Goal: Task Accomplishment & Management: Manage account settings

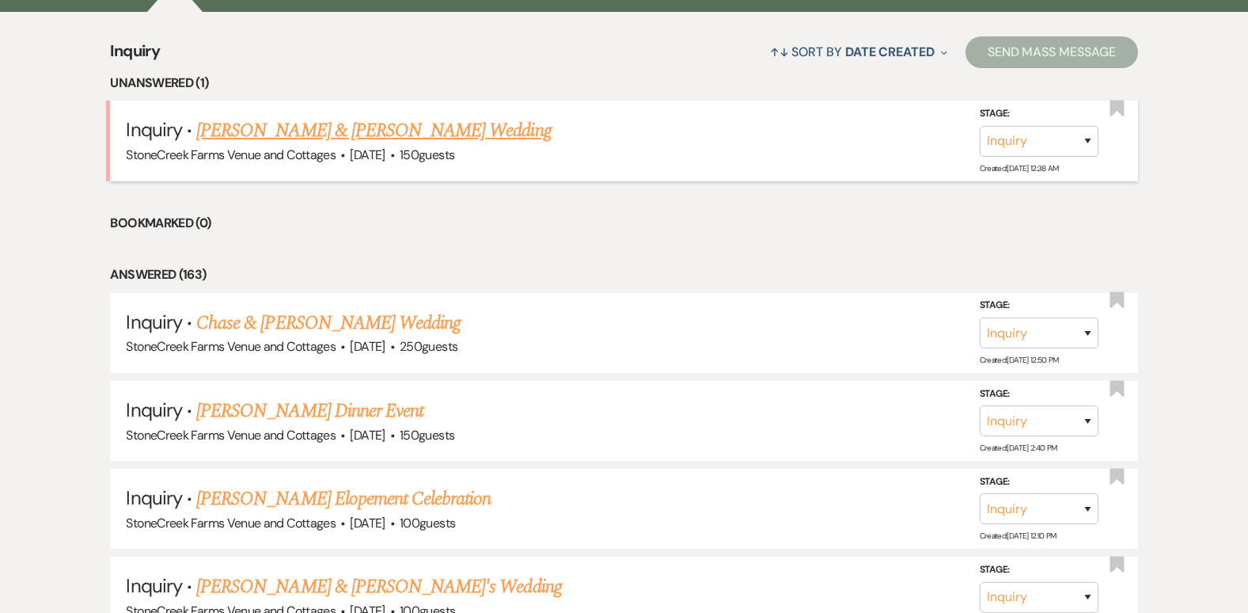
click at [302, 124] on link "[PERSON_NAME] & [PERSON_NAME] Wedding" at bounding box center [373, 130] width 355 height 28
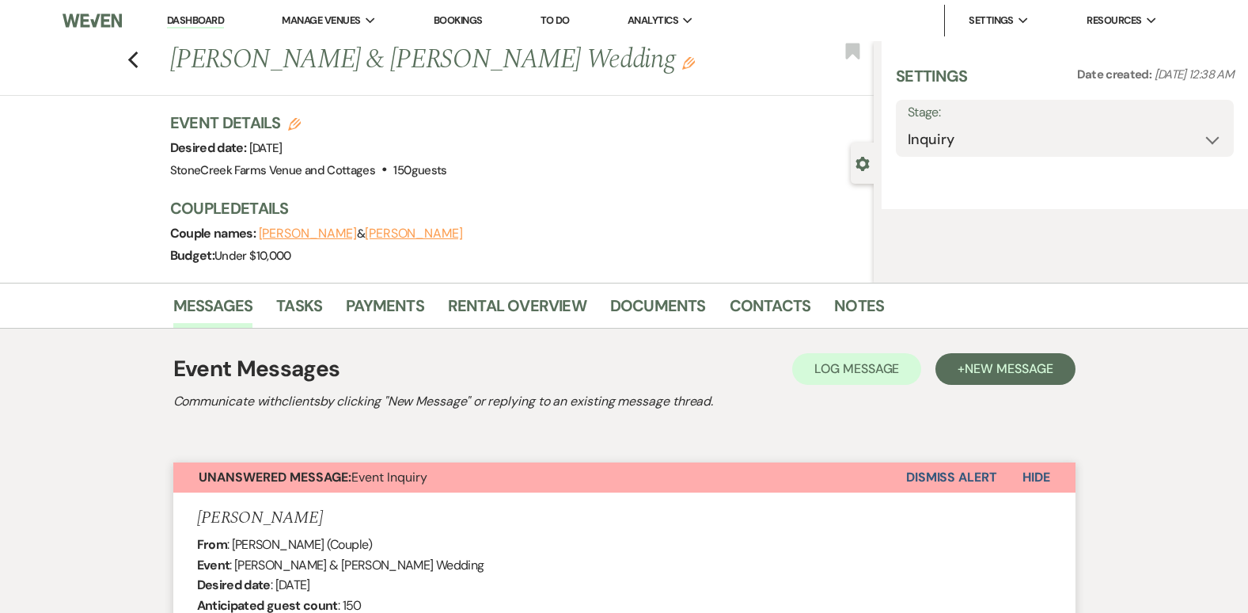
select select "5"
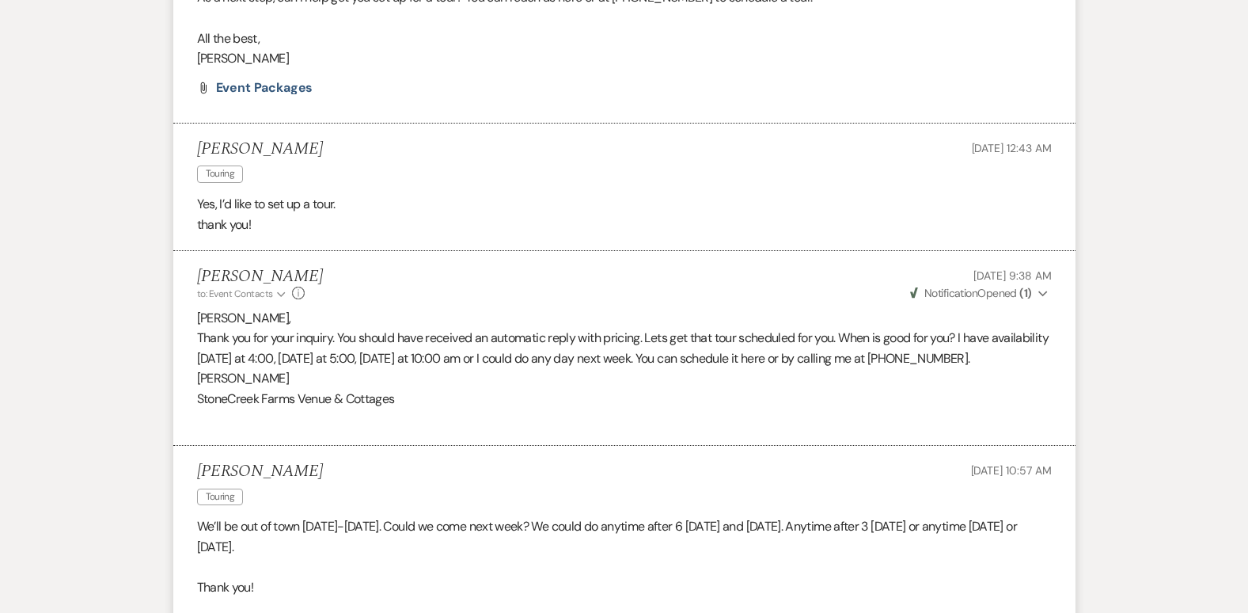
scroll to position [39, 0]
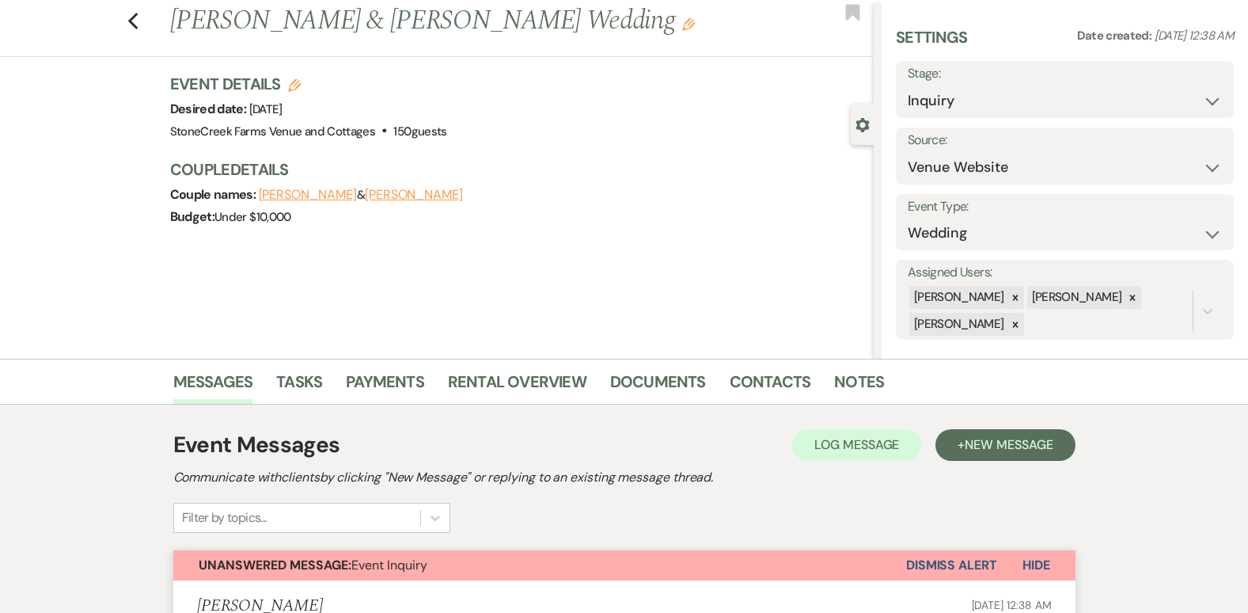
click at [931, 567] on button "Dismiss Alert" at bounding box center [951, 565] width 91 height 30
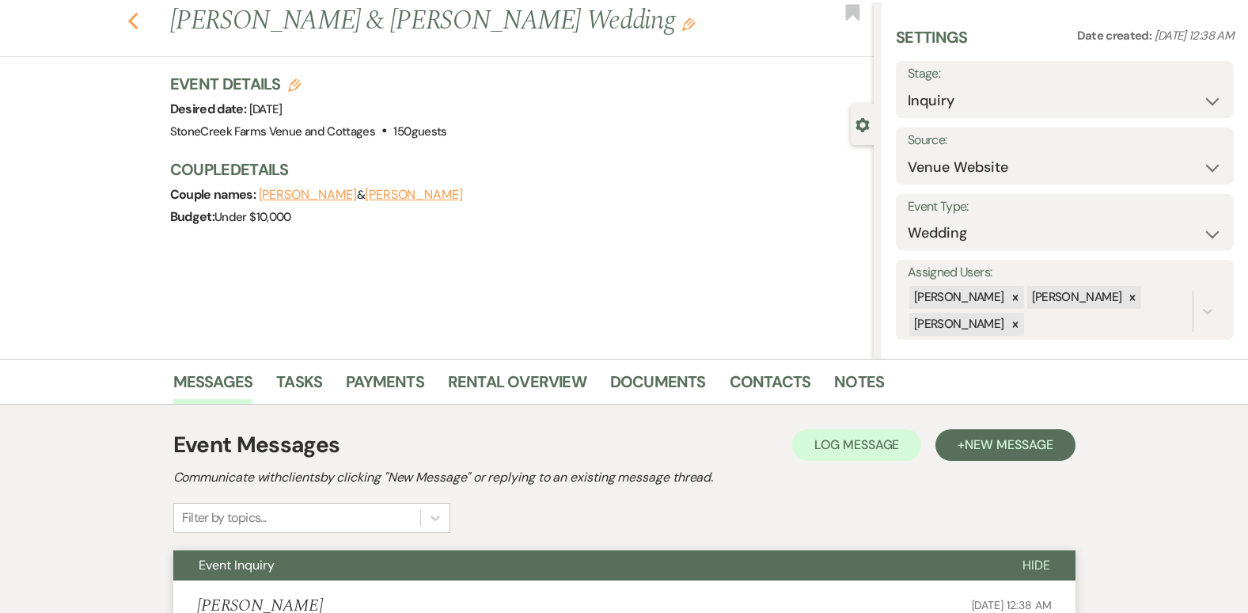
click at [137, 22] on use "button" at bounding box center [132, 21] width 10 height 17
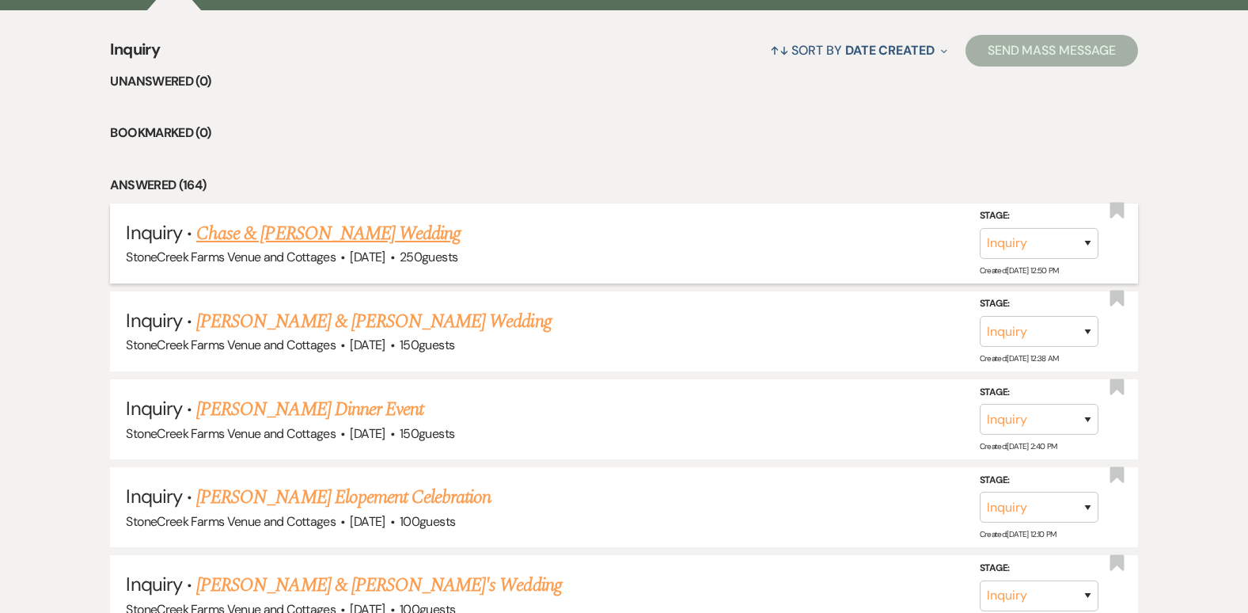
scroll to position [1318, 0]
click at [267, 224] on link "Chase & [PERSON_NAME] Wedding" at bounding box center [328, 234] width 264 height 28
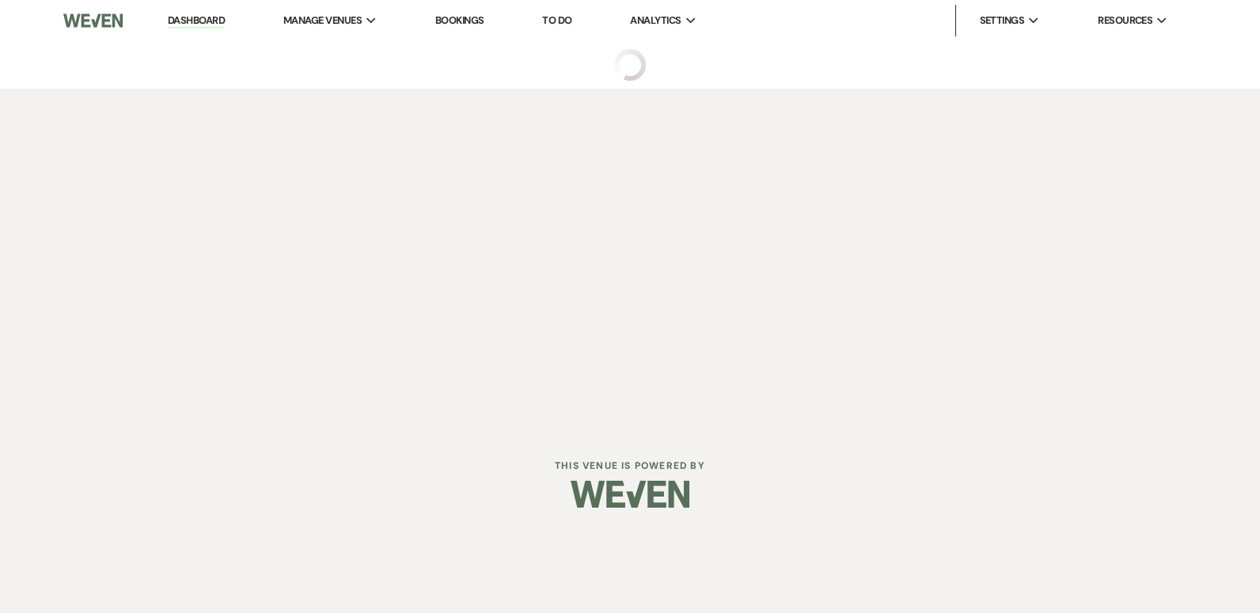
select select "5"
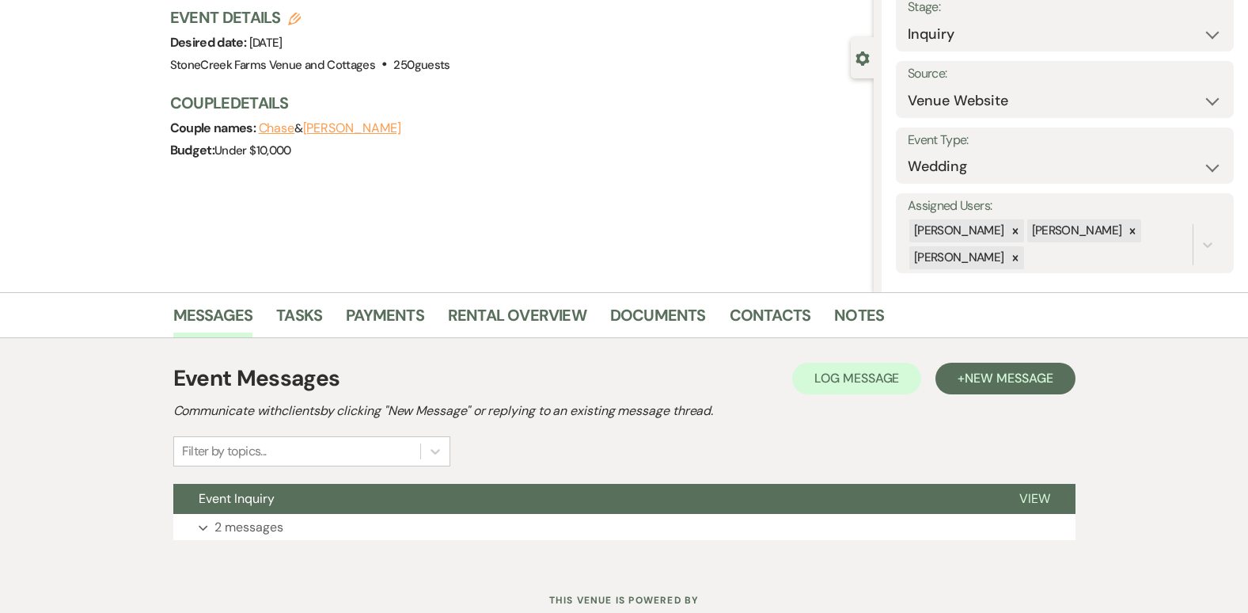
scroll to position [158, 0]
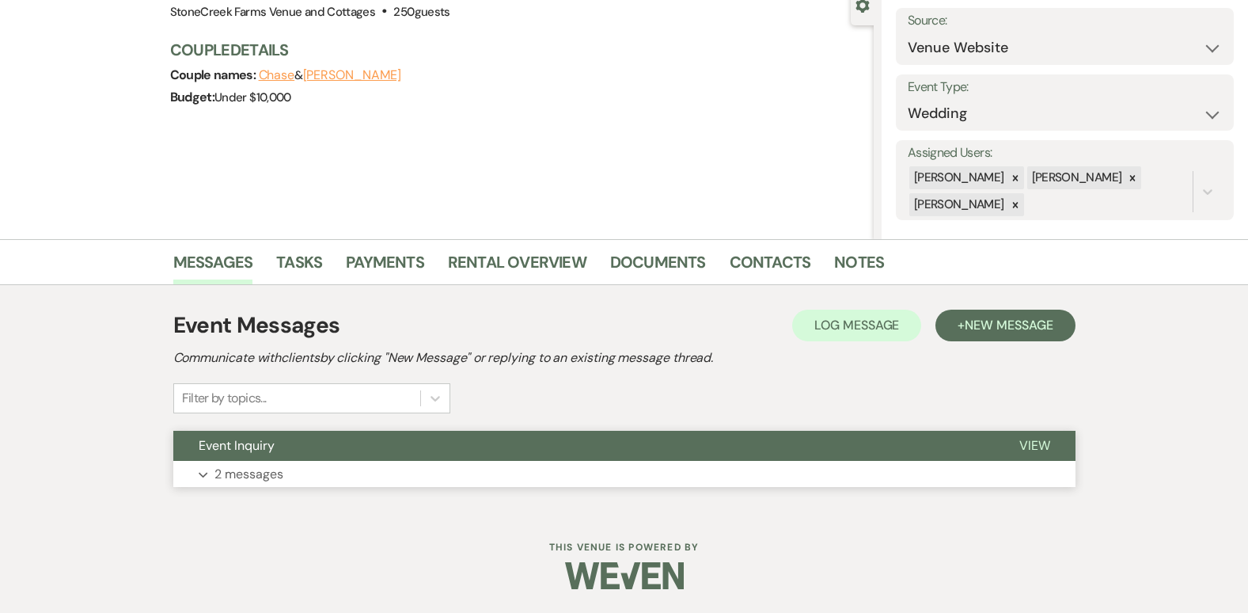
click at [255, 466] on p "2 messages" at bounding box center [248, 474] width 69 height 21
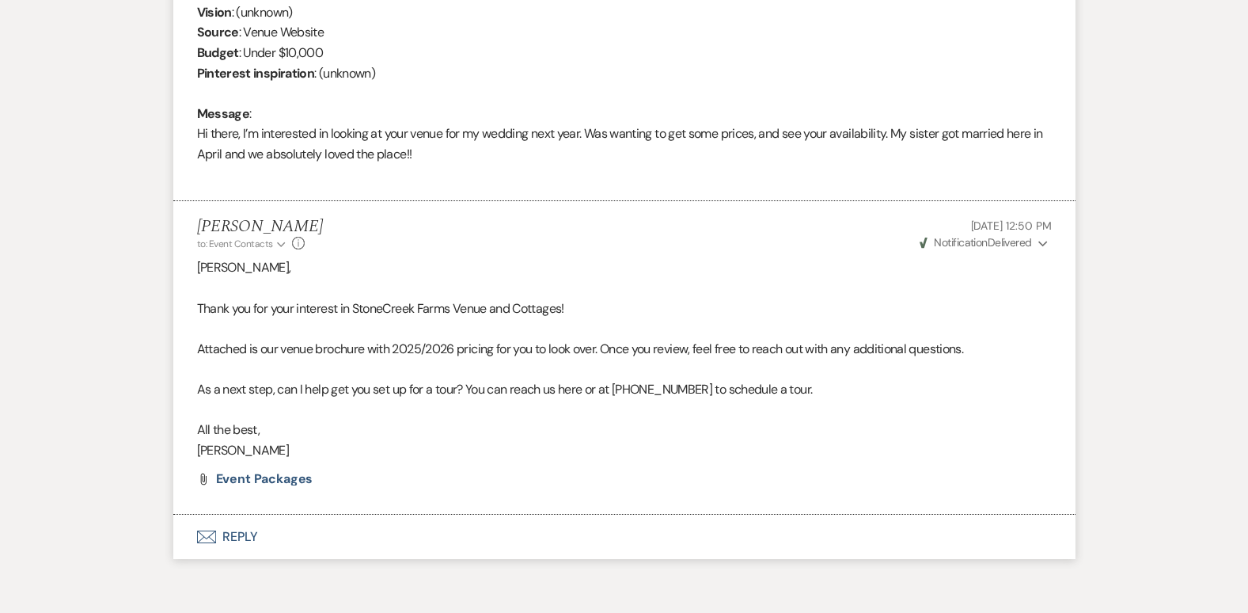
scroll to position [791, 0]
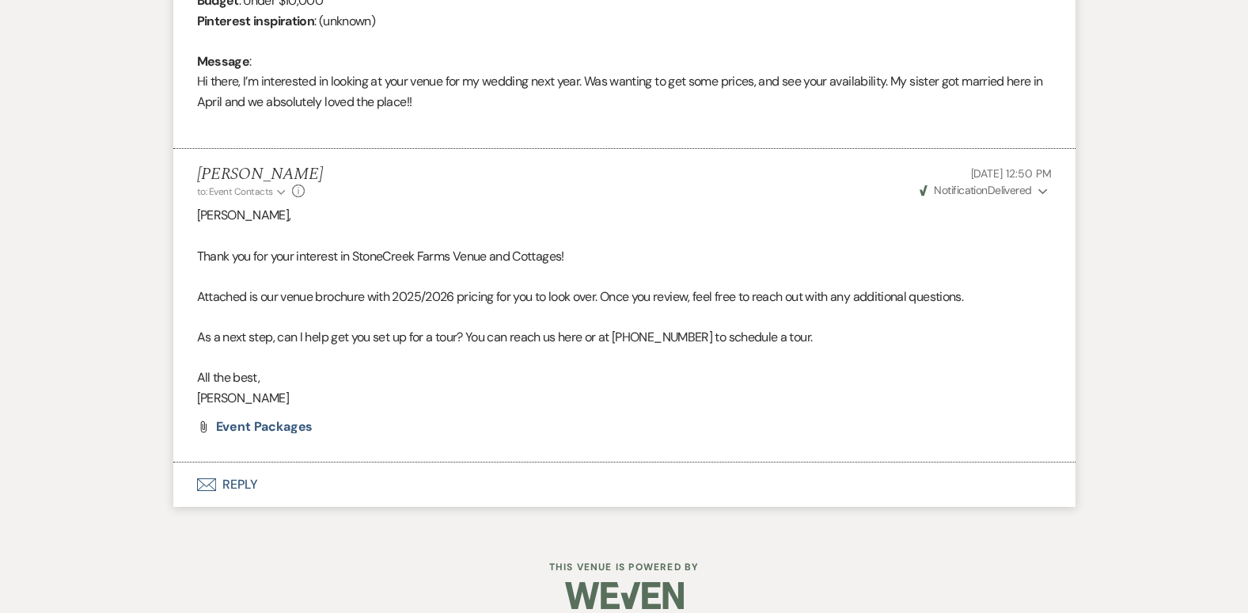
click at [233, 474] on button "Envelope Reply" at bounding box center [624, 484] width 902 height 44
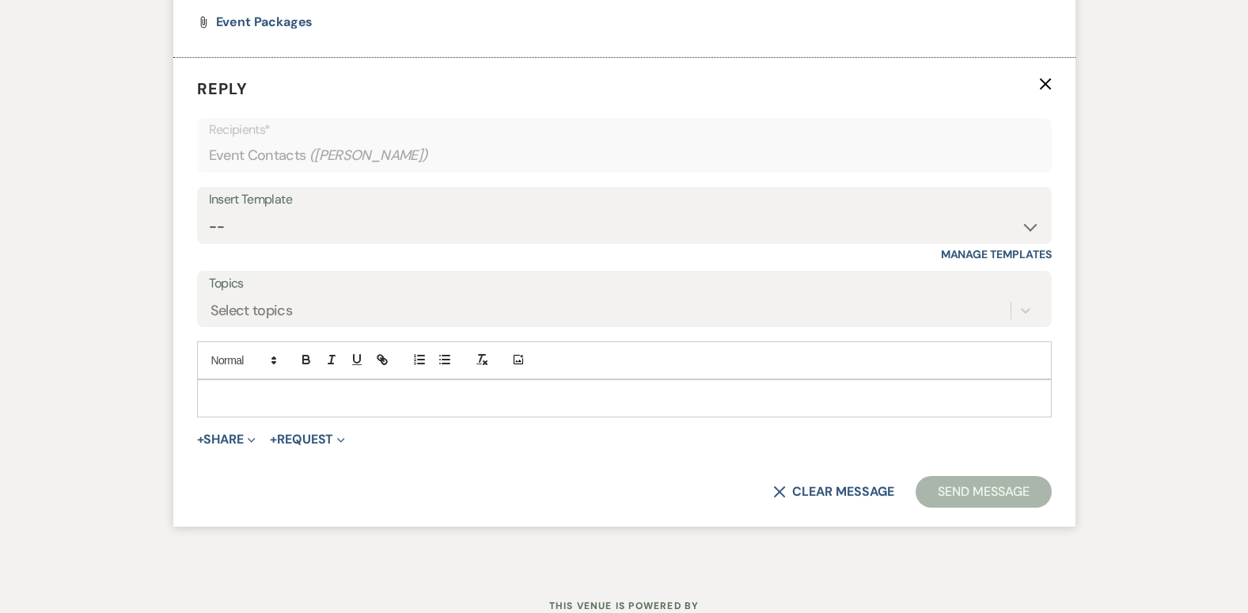
scroll to position [1254, 0]
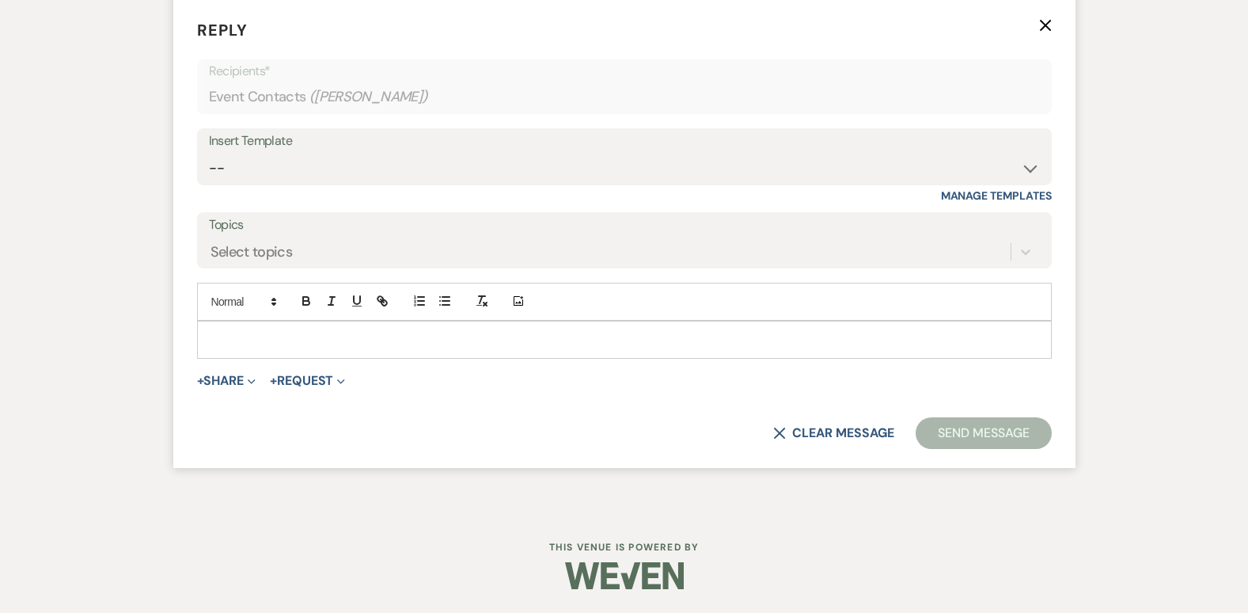
click at [223, 331] on p at bounding box center [624, 339] width 829 height 17
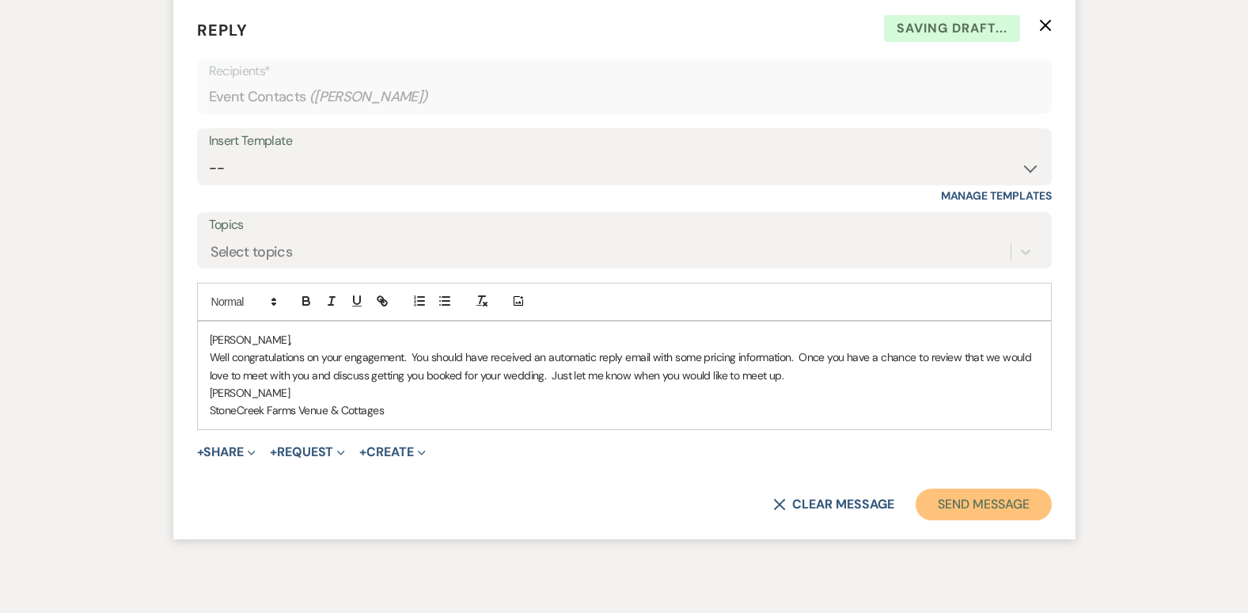
click at [995, 502] on button "Send Message" at bounding box center [983, 504] width 135 height 32
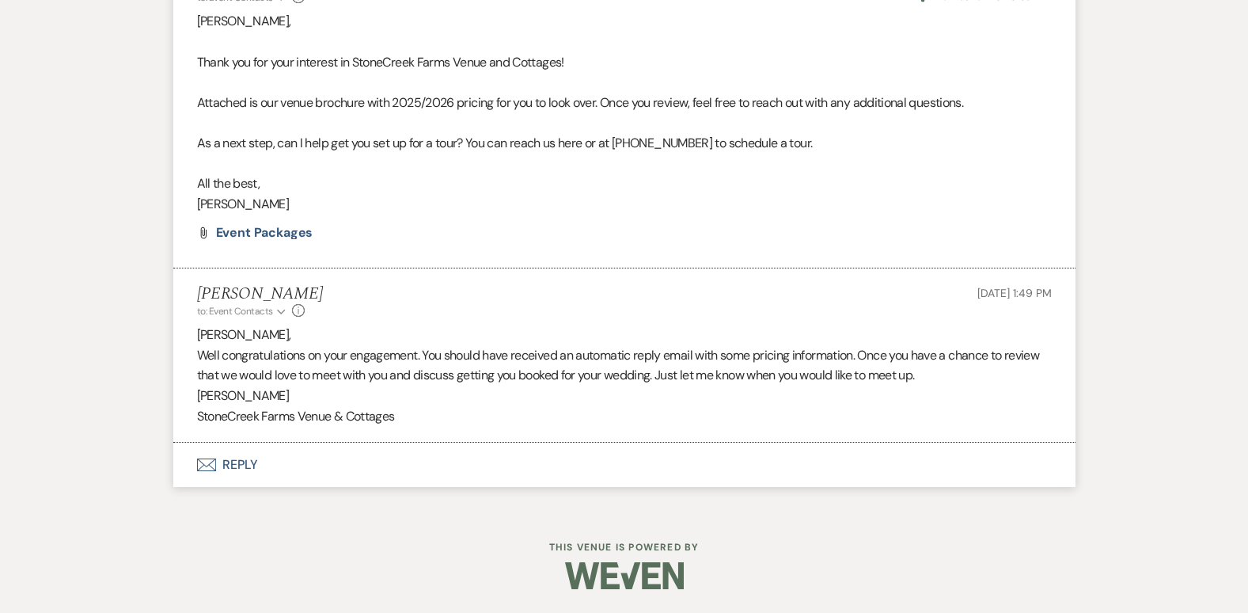
scroll to position [449, 0]
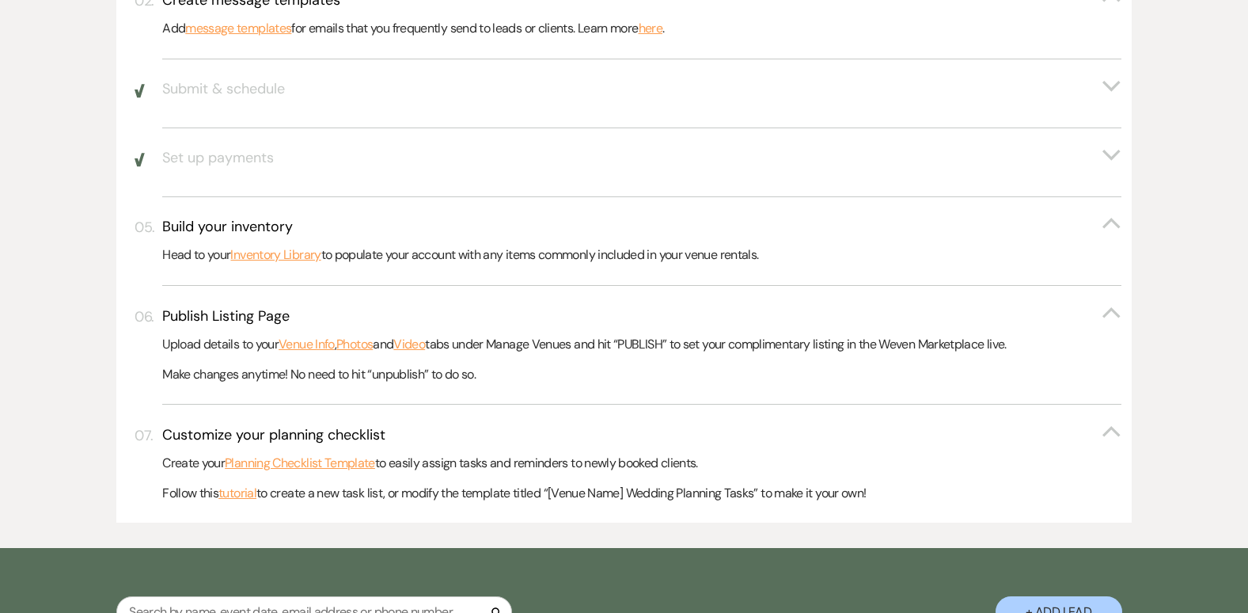
scroll to position [1319, 0]
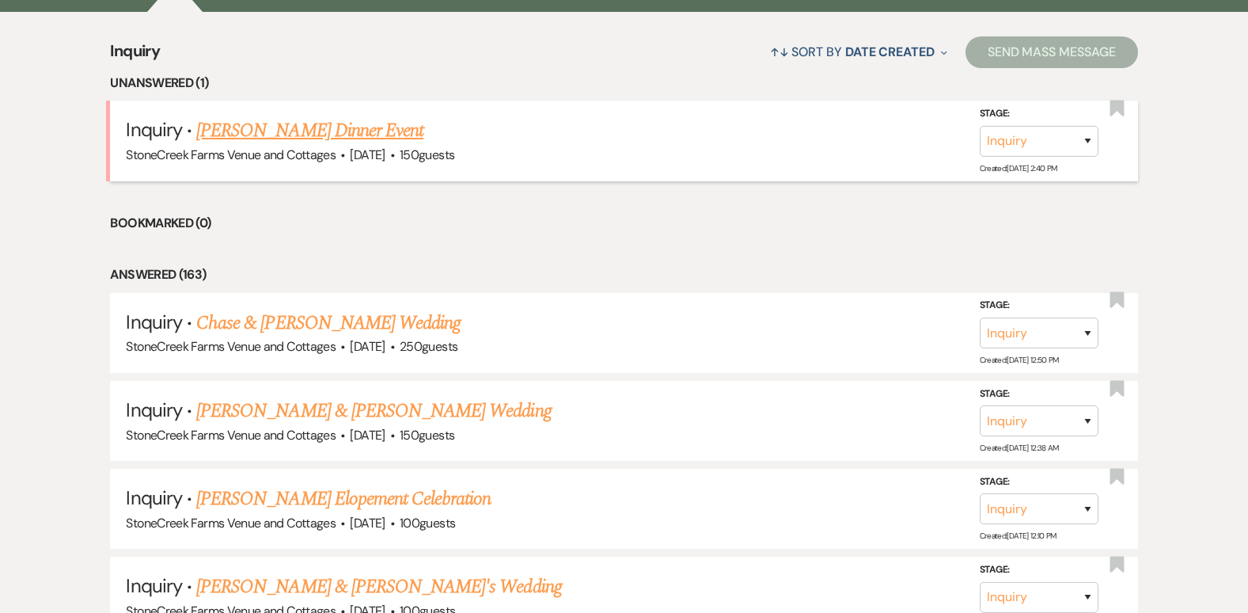
click at [338, 120] on link "[PERSON_NAME] Dinner Event" at bounding box center [309, 130] width 227 height 28
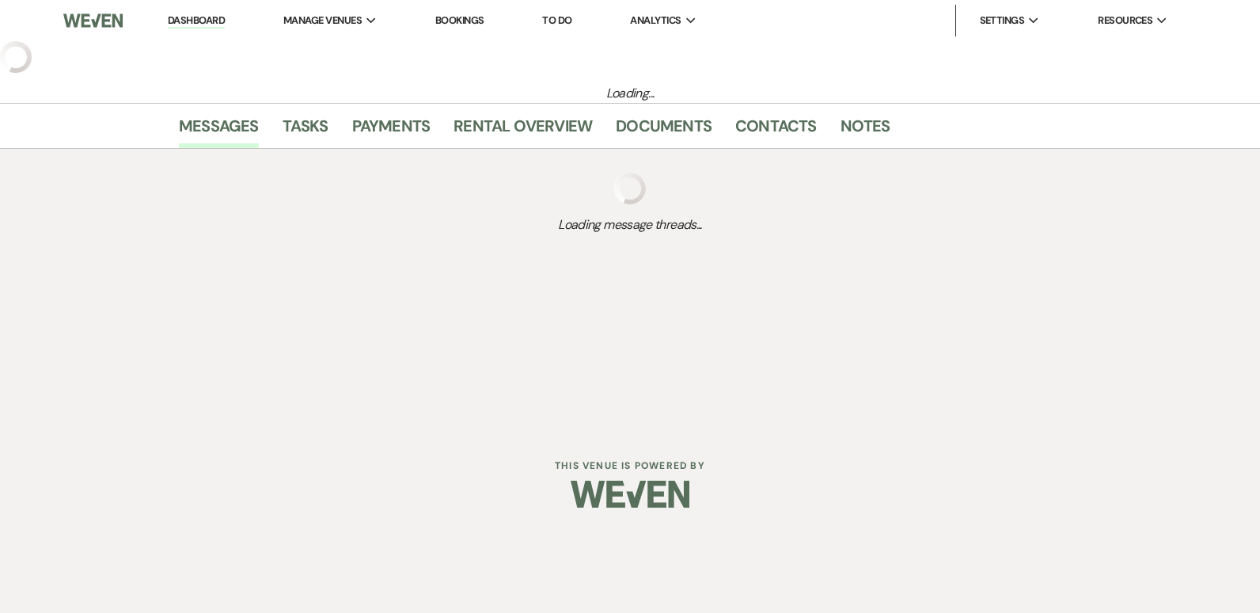
select select "5"
select select "13"
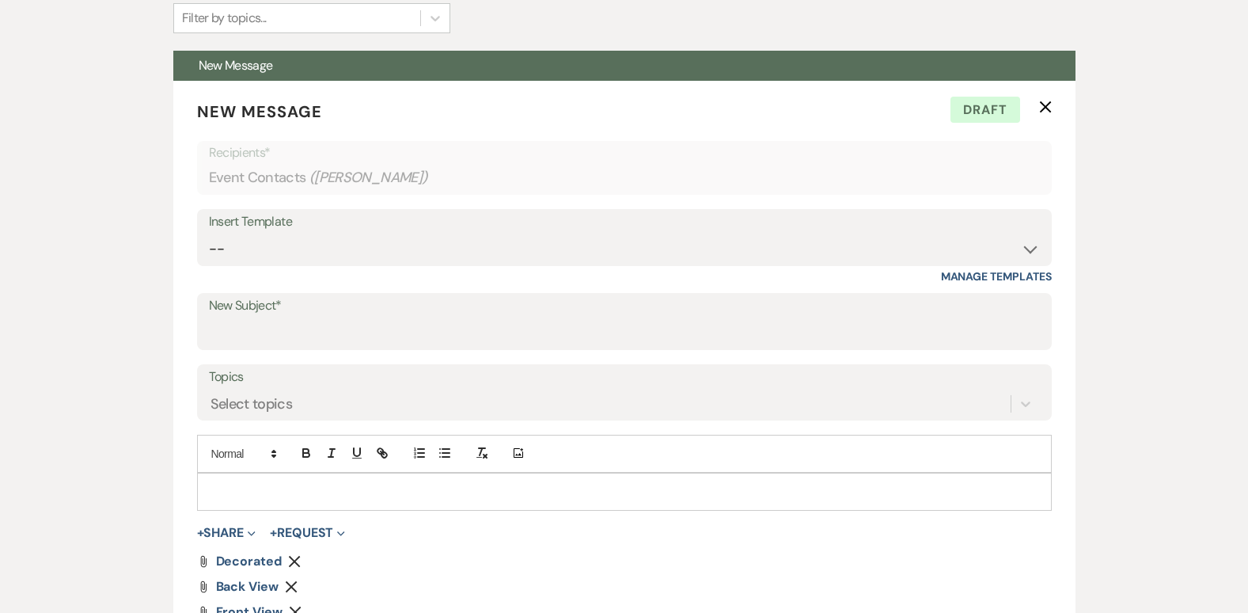
scroll to position [580, 0]
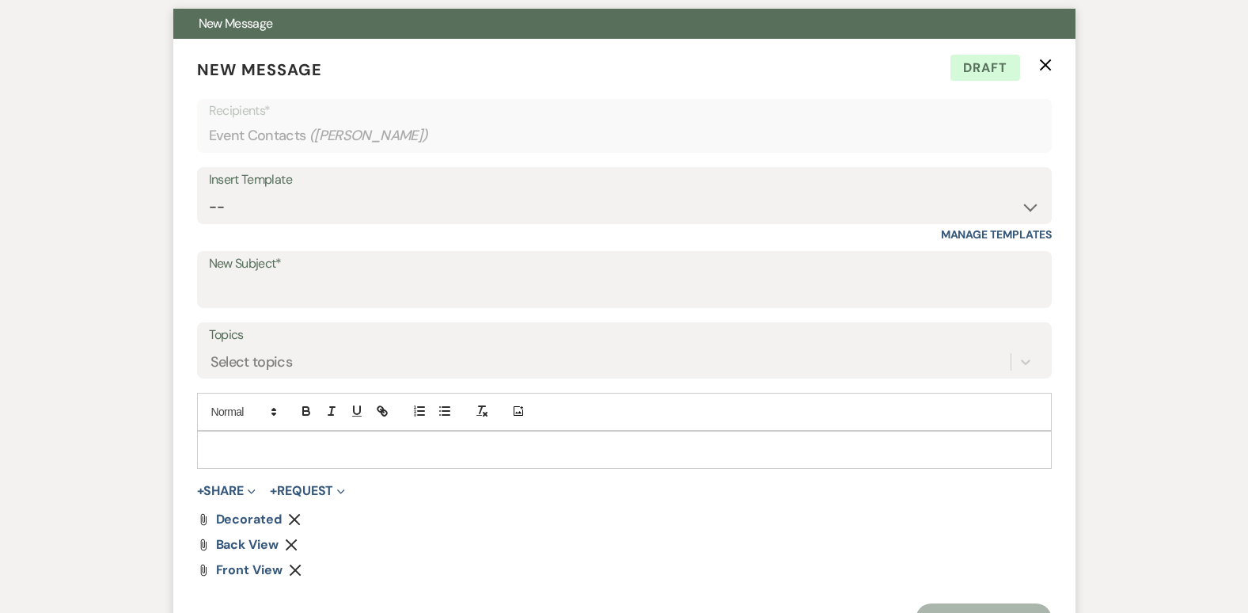
click at [1044, 59] on icon "X" at bounding box center [1045, 65] width 13 height 13
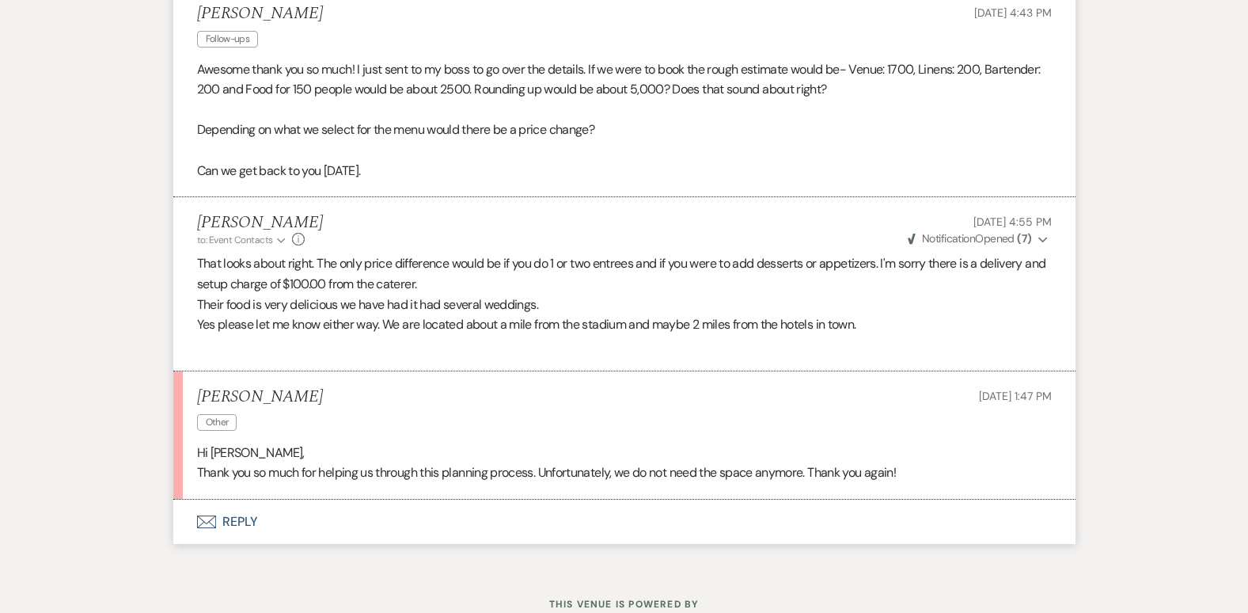
scroll to position [1899, 0]
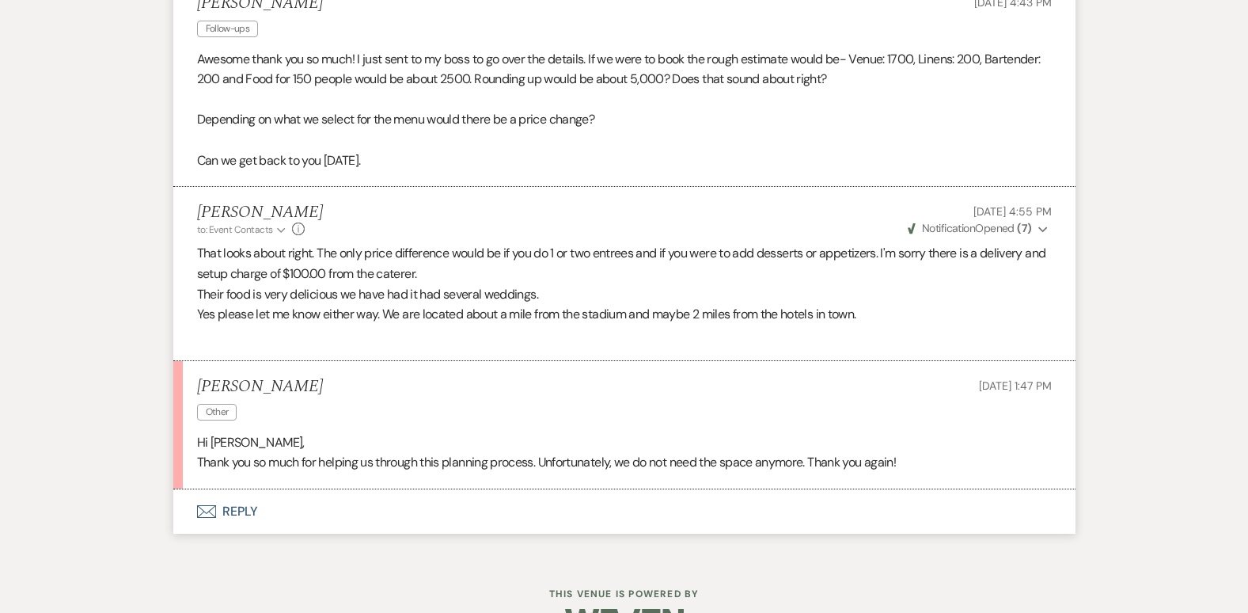
click at [245, 528] on button "Envelope Reply" at bounding box center [624, 511] width 902 height 44
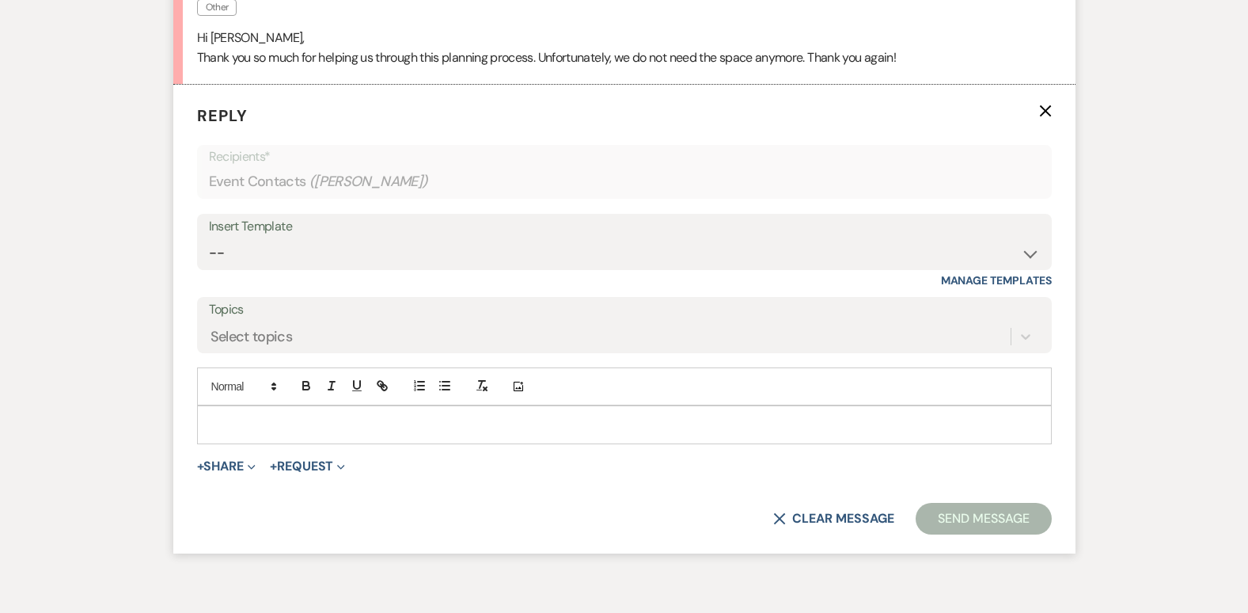
scroll to position [2337, 0]
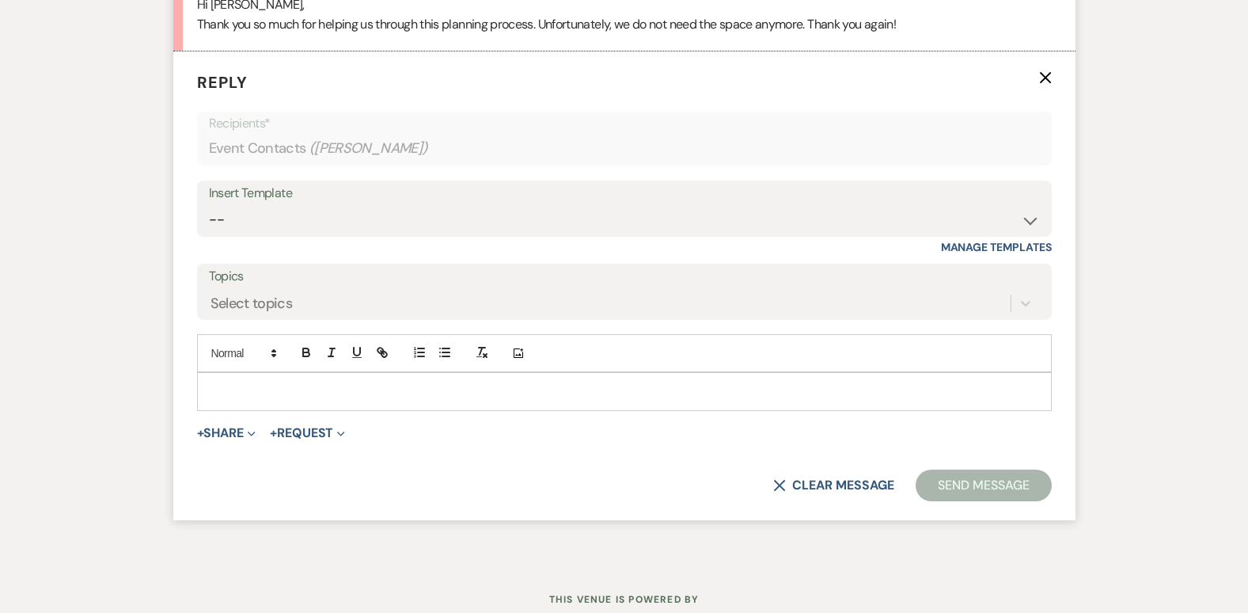
click at [211, 400] on p at bounding box center [624, 390] width 829 height 17
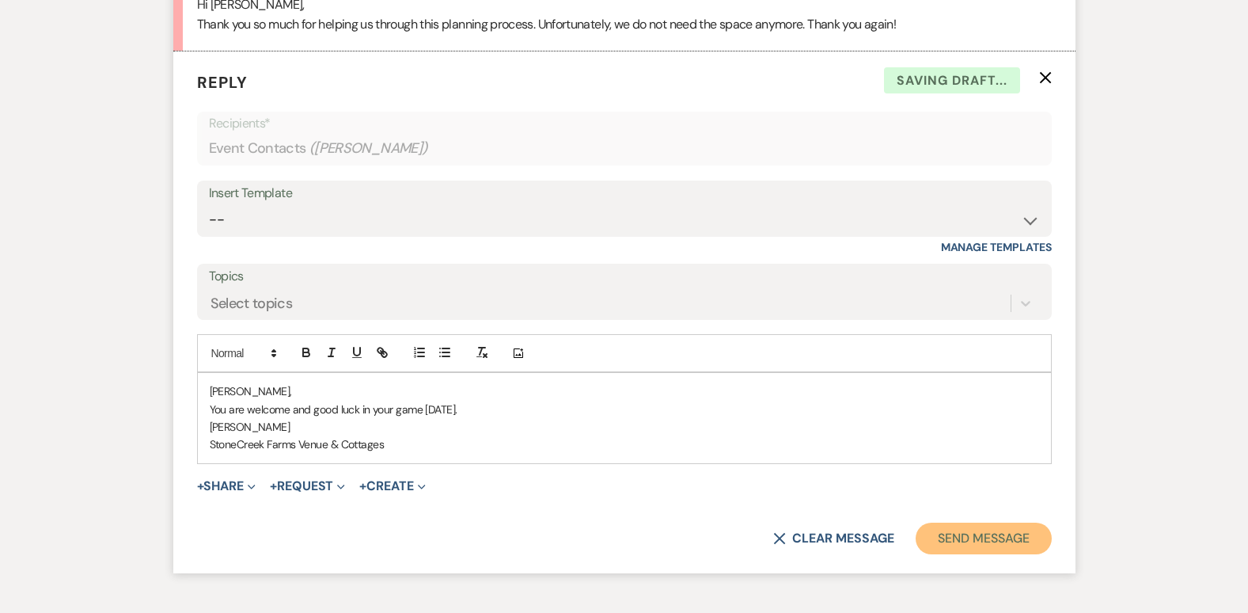
click at [988, 552] on button "Send Message" at bounding box center [983, 538] width 135 height 32
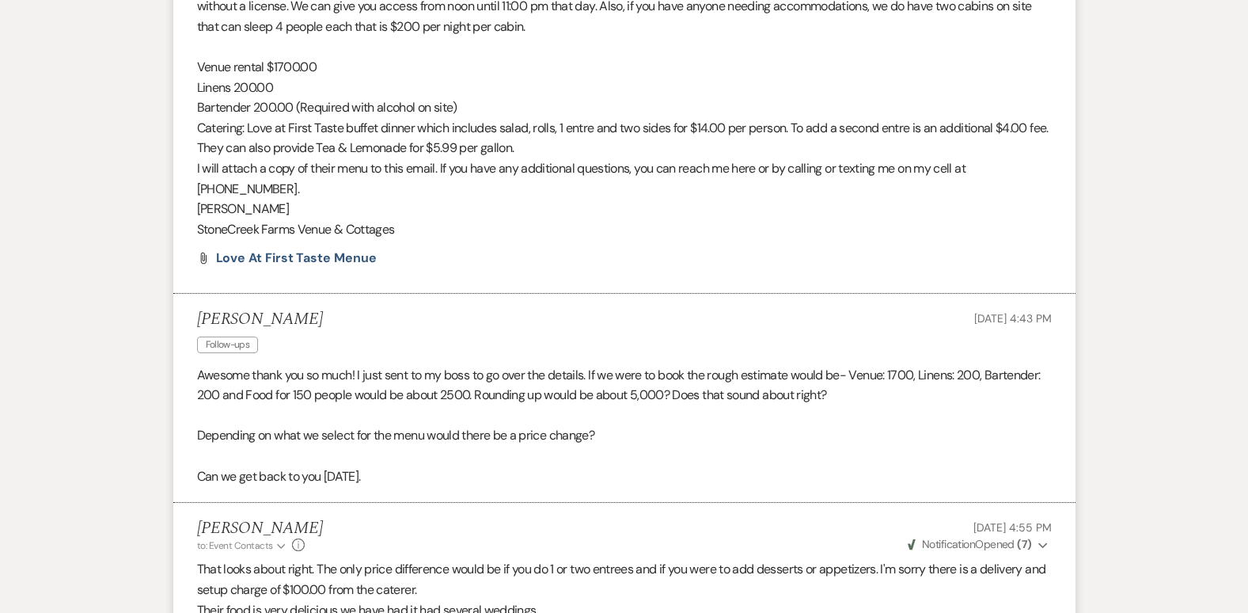
scroll to position [0, 0]
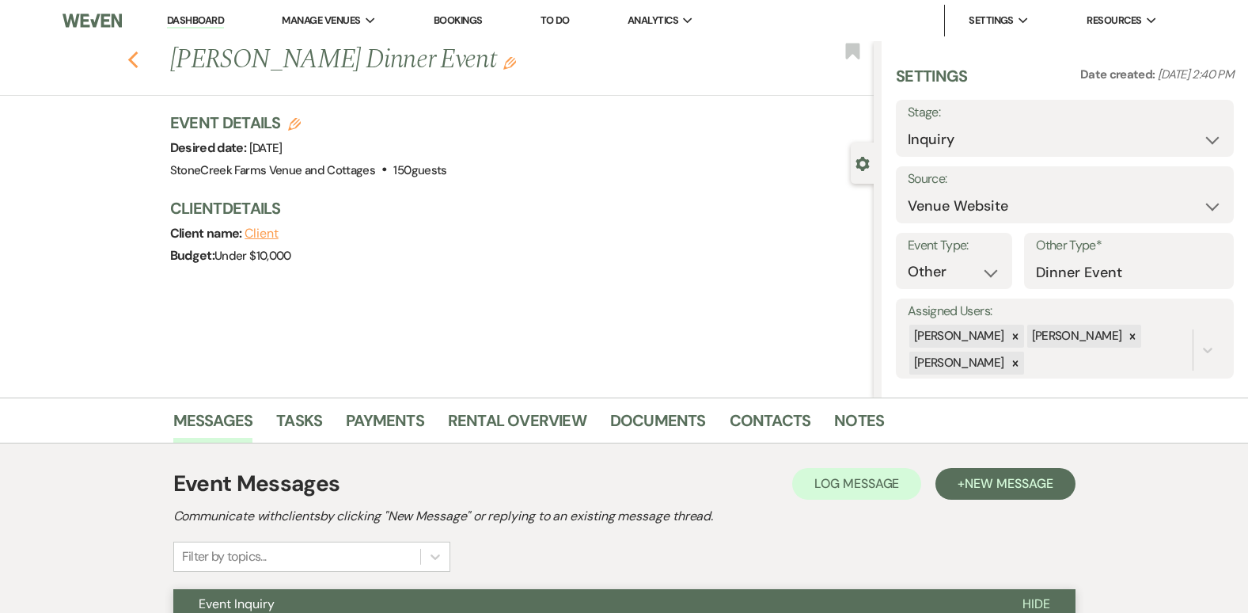
click at [139, 54] on icon "Previous" at bounding box center [133, 60] width 12 height 19
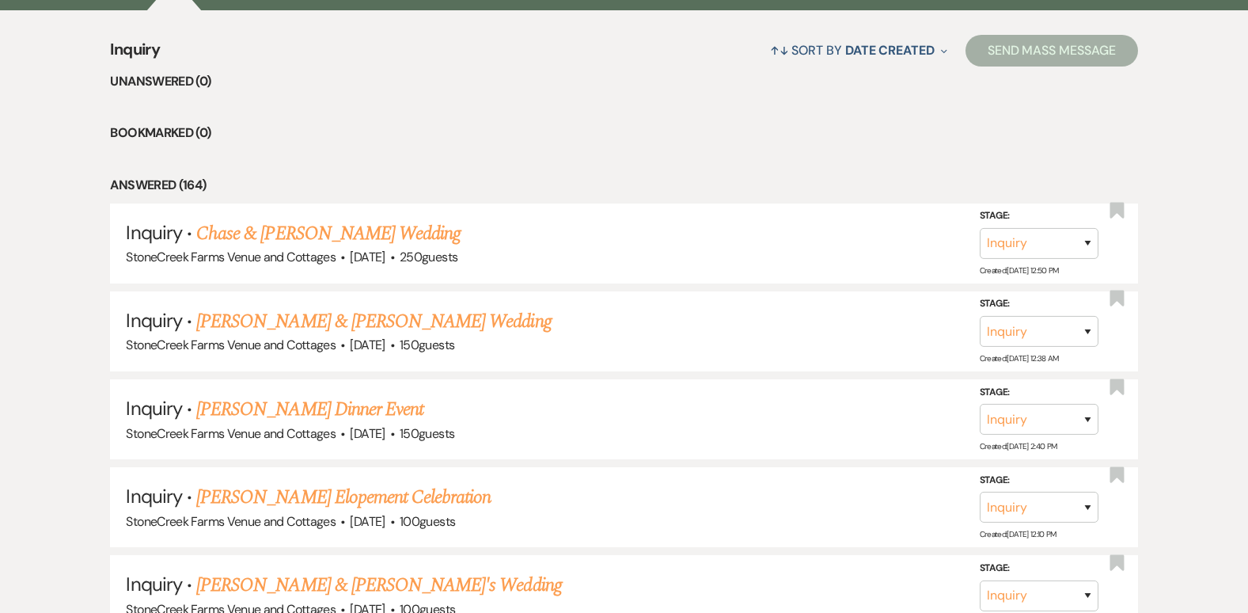
scroll to position [1318, 0]
click at [1086, 248] on select "Inquiry Follow Up Tour Requested Tour Confirmed Toured Proposal Sent Booked Lost" at bounding box center [1039, 244] width 119 height 31
click at [1089, 414] on select "Inquiry Follow Up Tour Requested Tour Confirmed Toured Proposal Sent Booked Lost" at bounding box center [1039, 419] width 119 height 31
select select "8"
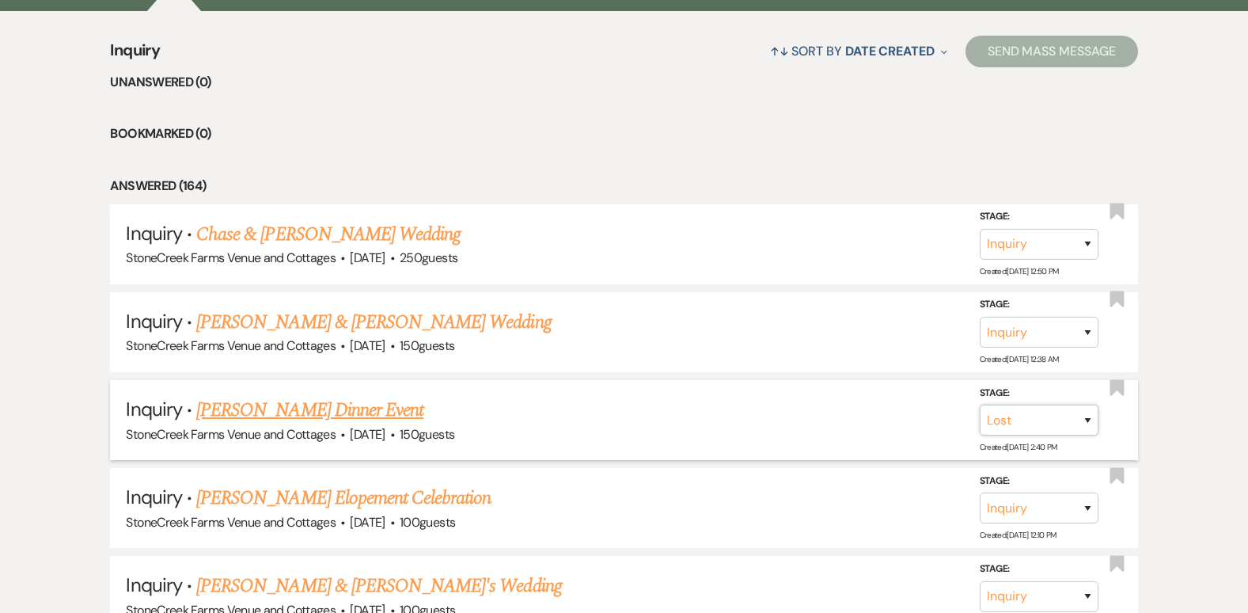
click at [980, 404] on select "Inquiry Follow Up Tour Requested Tour Confirmed Toured Proposal Sent Booked Lost" at bounding box center [1039, 419] width 119 height 31
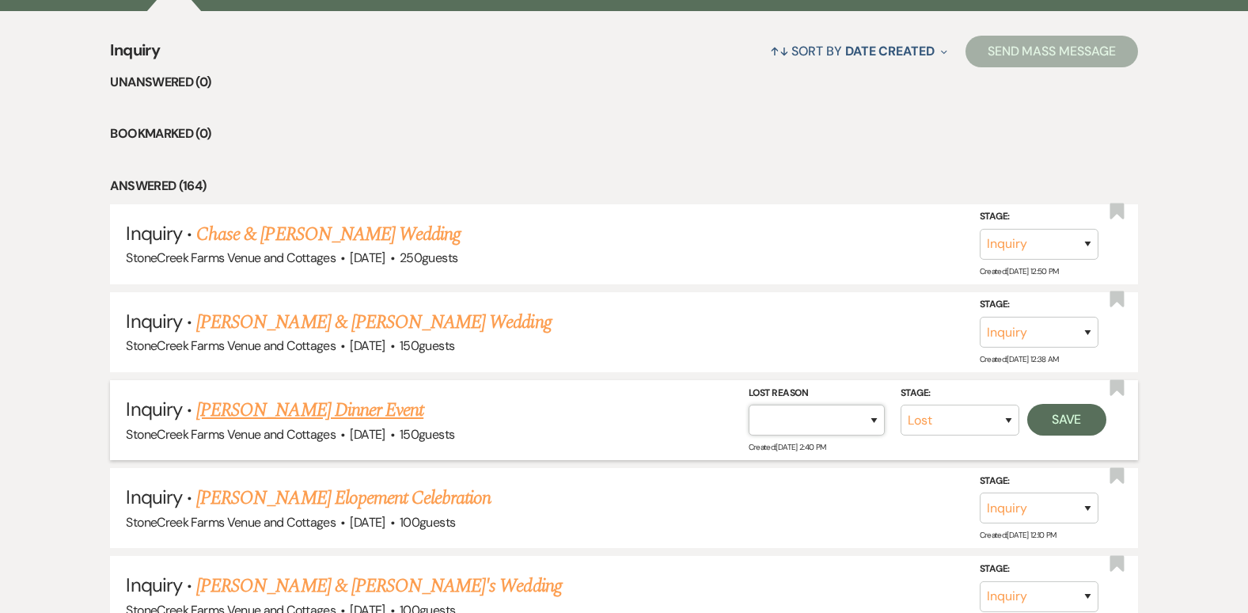
click at [868, 415] on select "Booked Elsewhere Budget Date Unavailable No Response Not a Good Match Capacity …" at bounding box center [817, 419] width 136 height 31
select select "1"
click at [749, 404] on select "Booked Elsewhere Budget Date Unavailable No Response Not a Good Match Capacity …" at bounding box center [817, 419] width 136 height 31
click at [791, 415] on input "Other" at bounding box center [810, 419] width 165 height 31
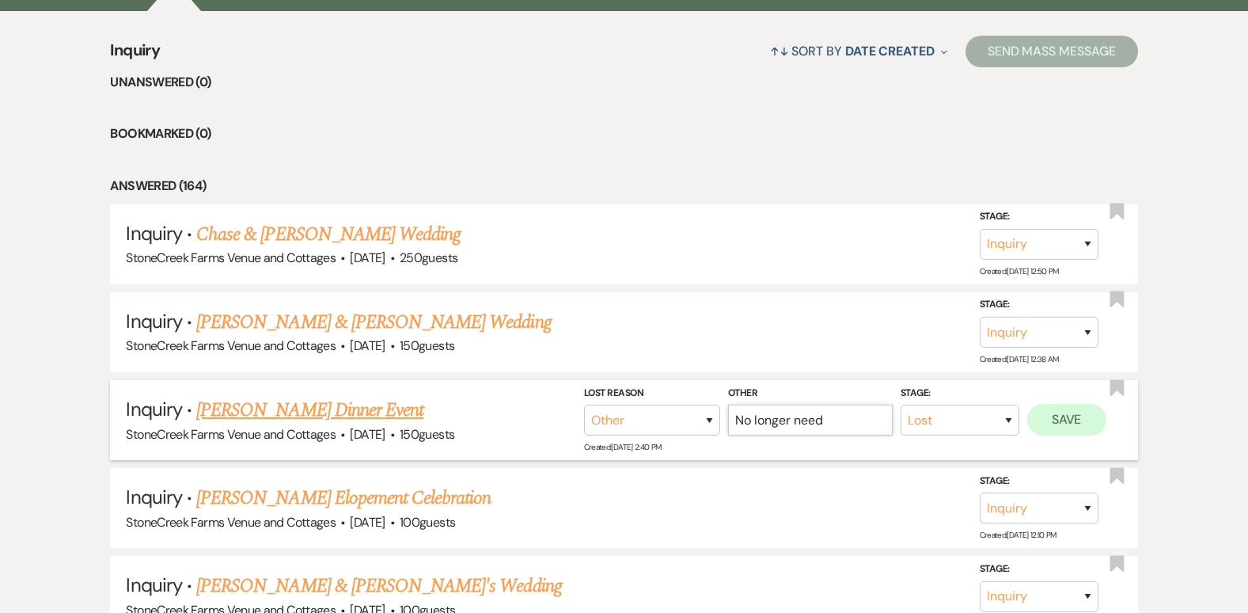
type input "No longer need"
click at [1051, 414] on button "Save" at bounding box center [1066, 420] width 79 height 32
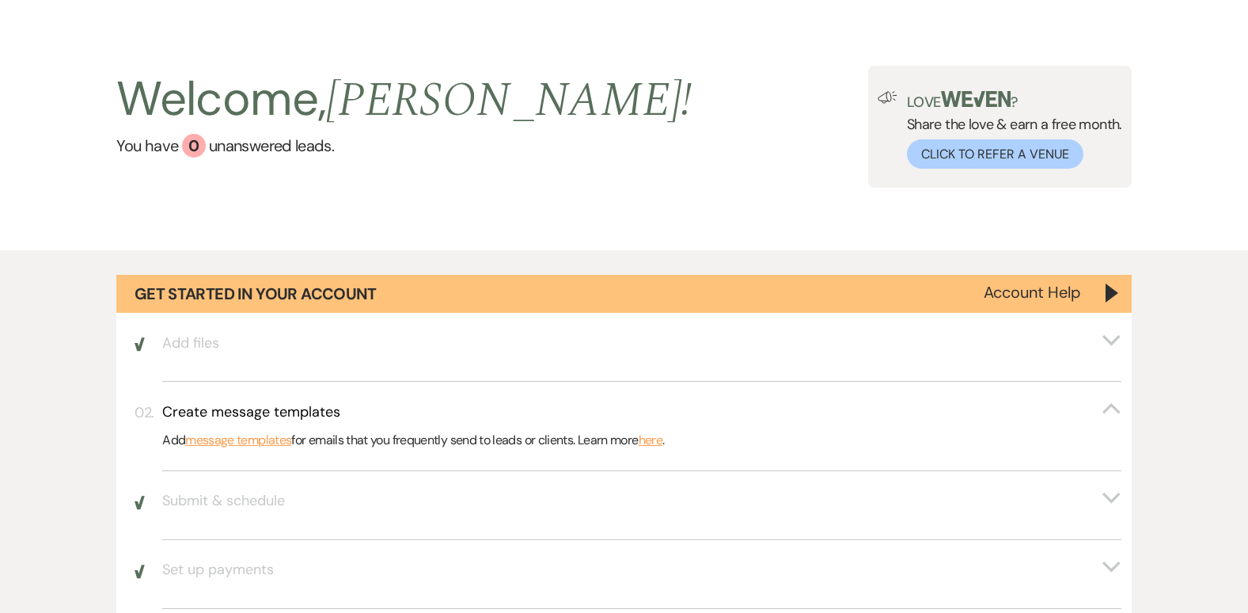
scroll to position [0, 0]
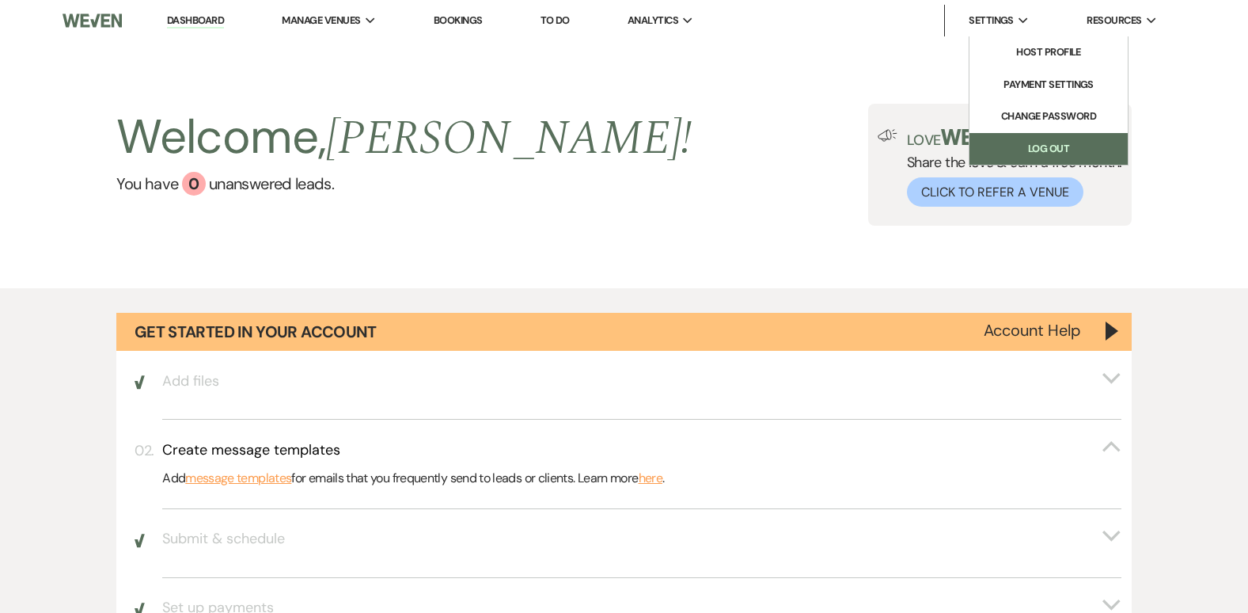
click at [1034, 139] on link "Log Out" at bounding box center [1048, 149] width 158 height 32
